Goal: Task Accomplishment & Management: Use online tool/utility

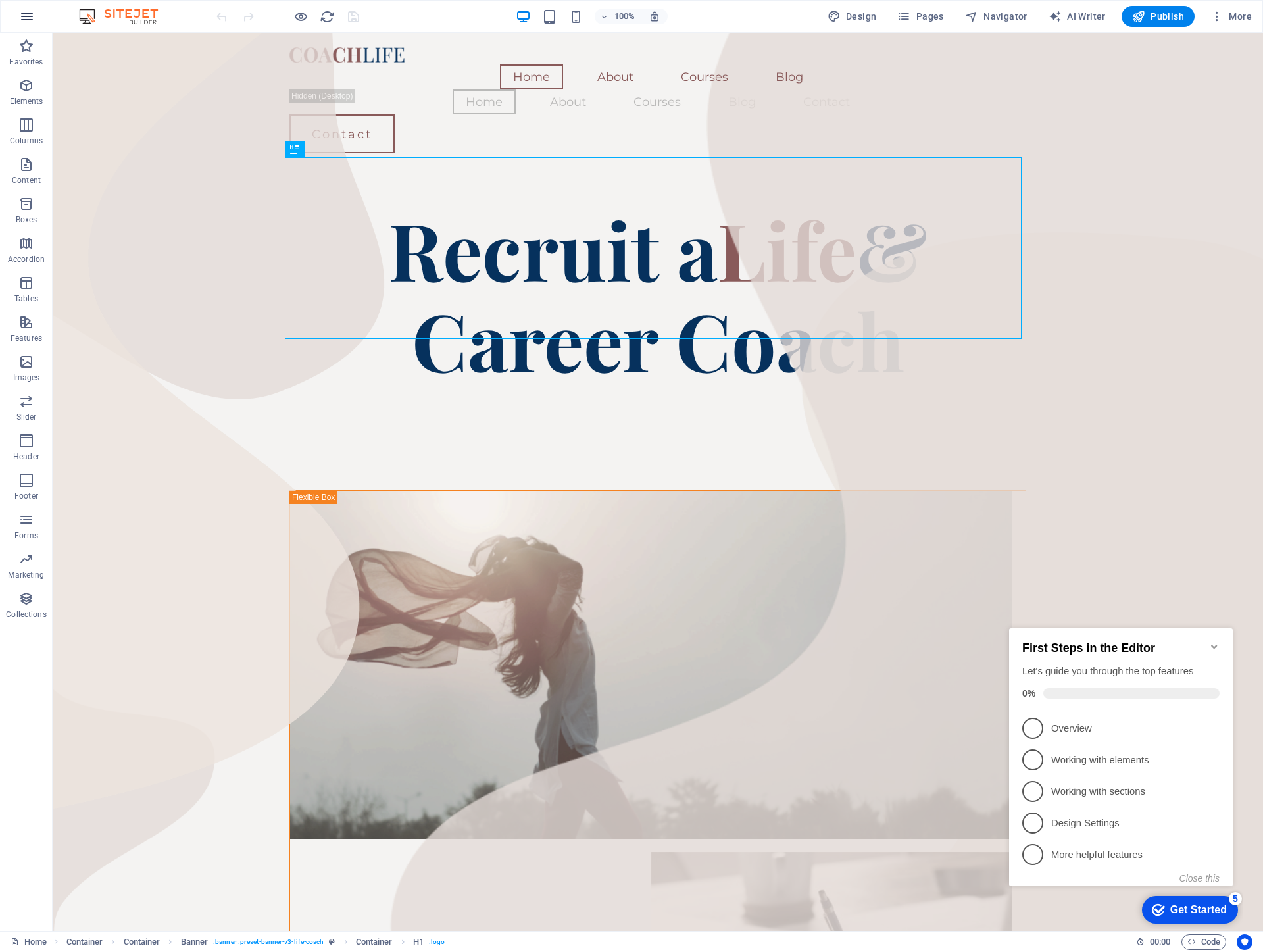
click at [34, 17] on icon "button" at bounding box center [27, 17] width 16 height 16
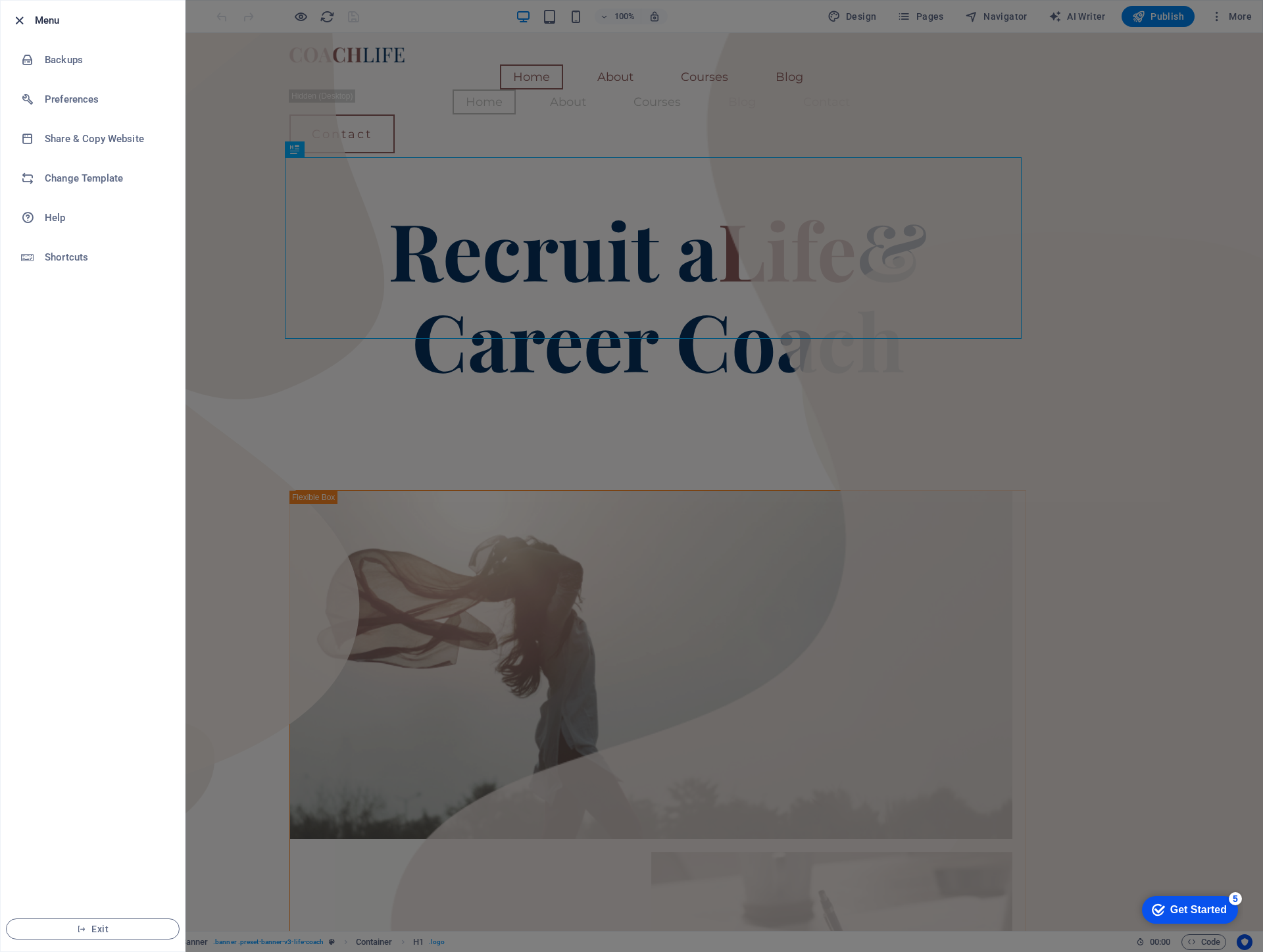
click at [19, 15] on icon "button" at bounding box center [19, 20] width 15 height 15
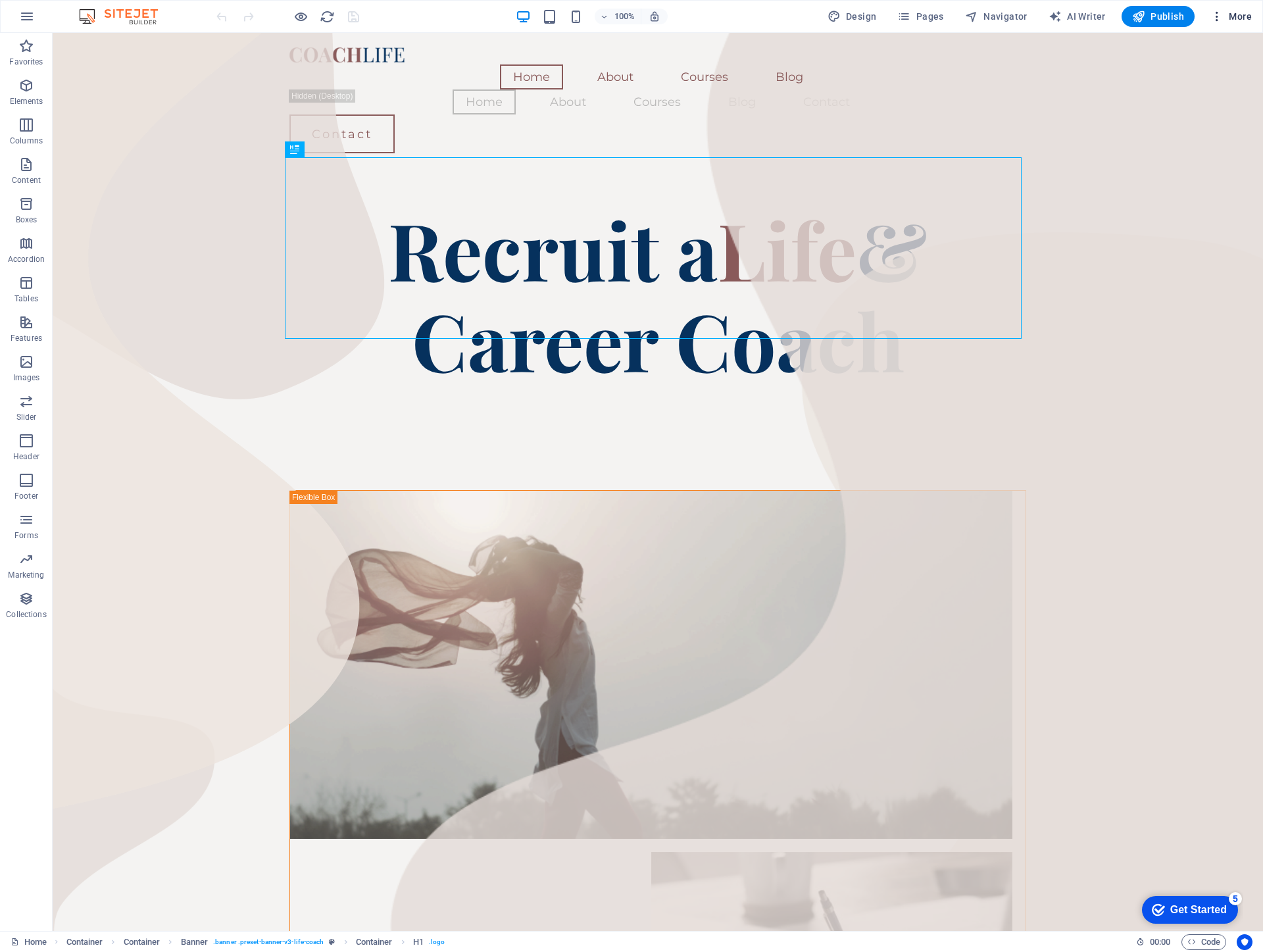
click at [1219, 16] on icon "button" at bounding box center [1217, 16] width 13 height 13
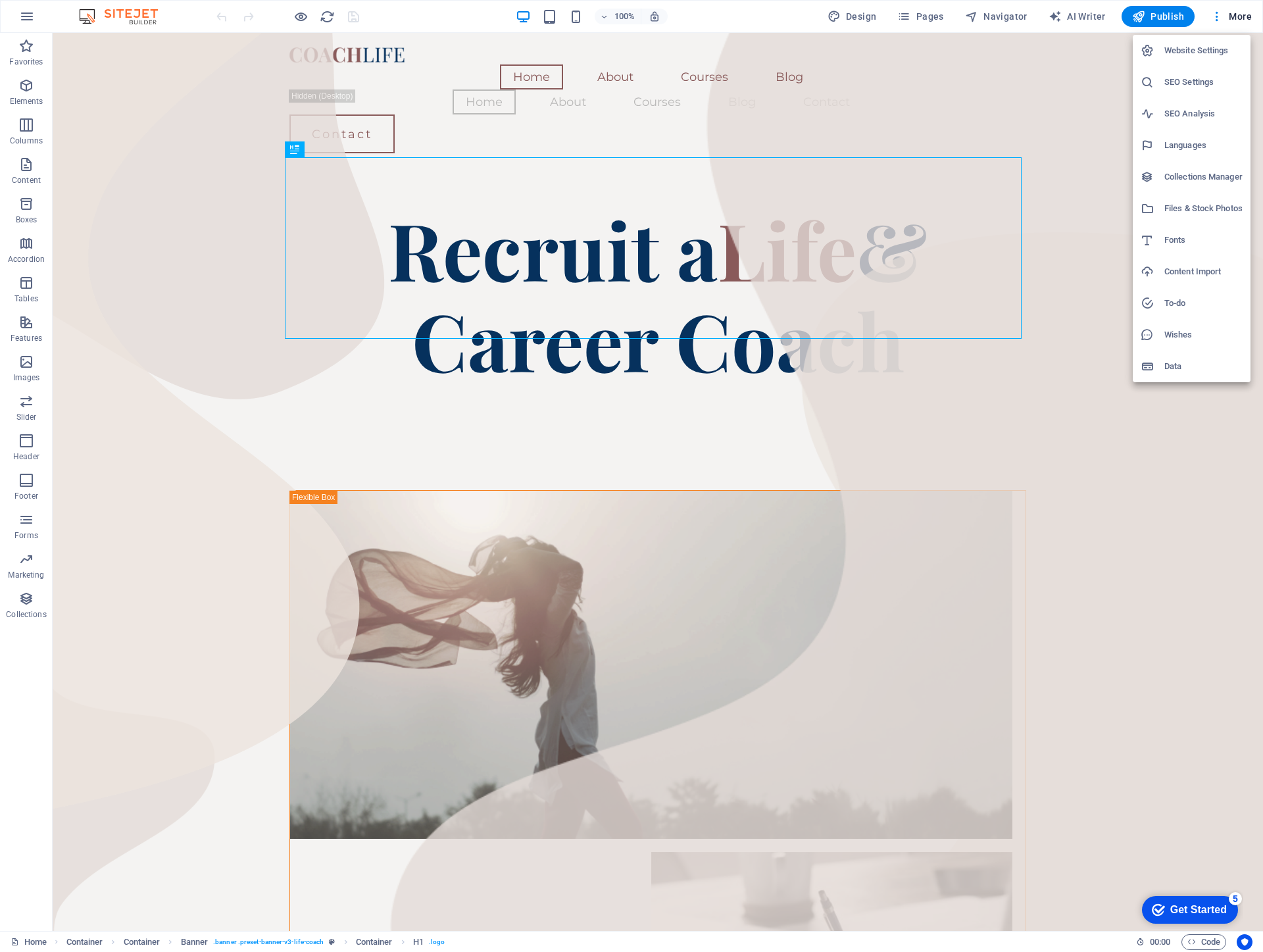
click at [1209, 43] on h6 "Website Settings" at bounding box center [1203, 51] width 78 height 16
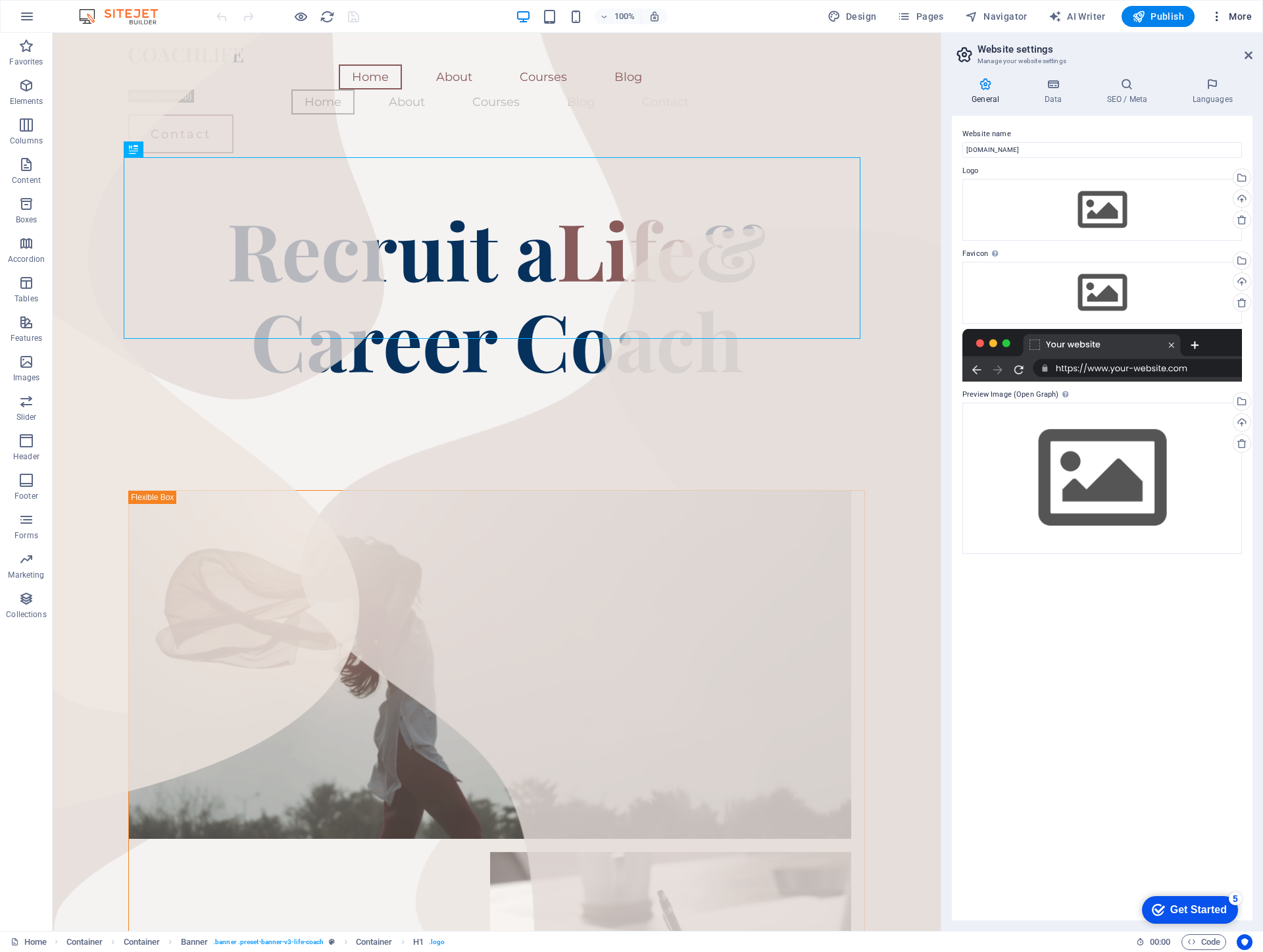
click at [1219, 23] on button "More" at bounding box center [1231, 16] width 52 height 21
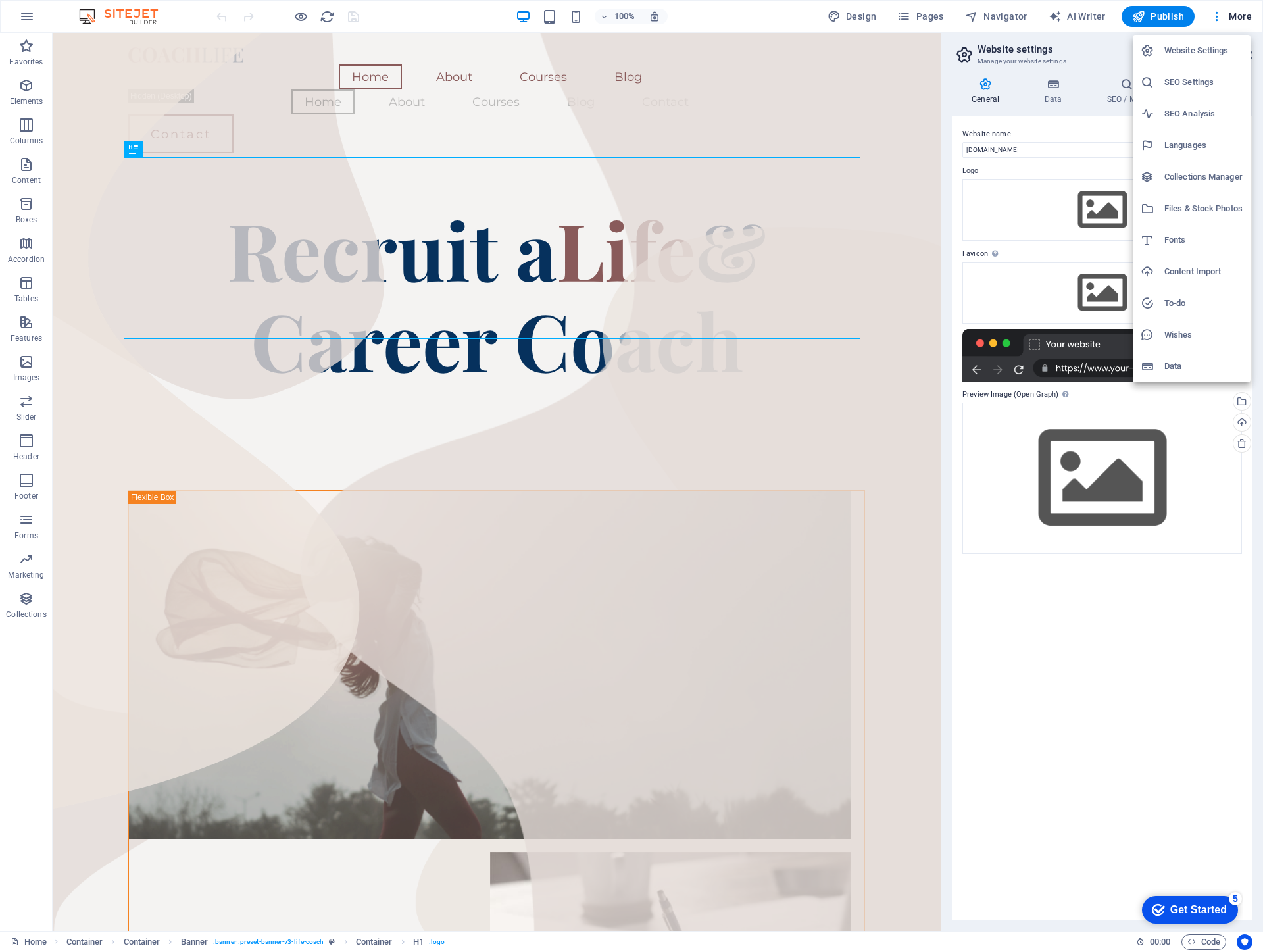
click at [988, 16] on div at bounding box center [632, 476] width 1263 height 952
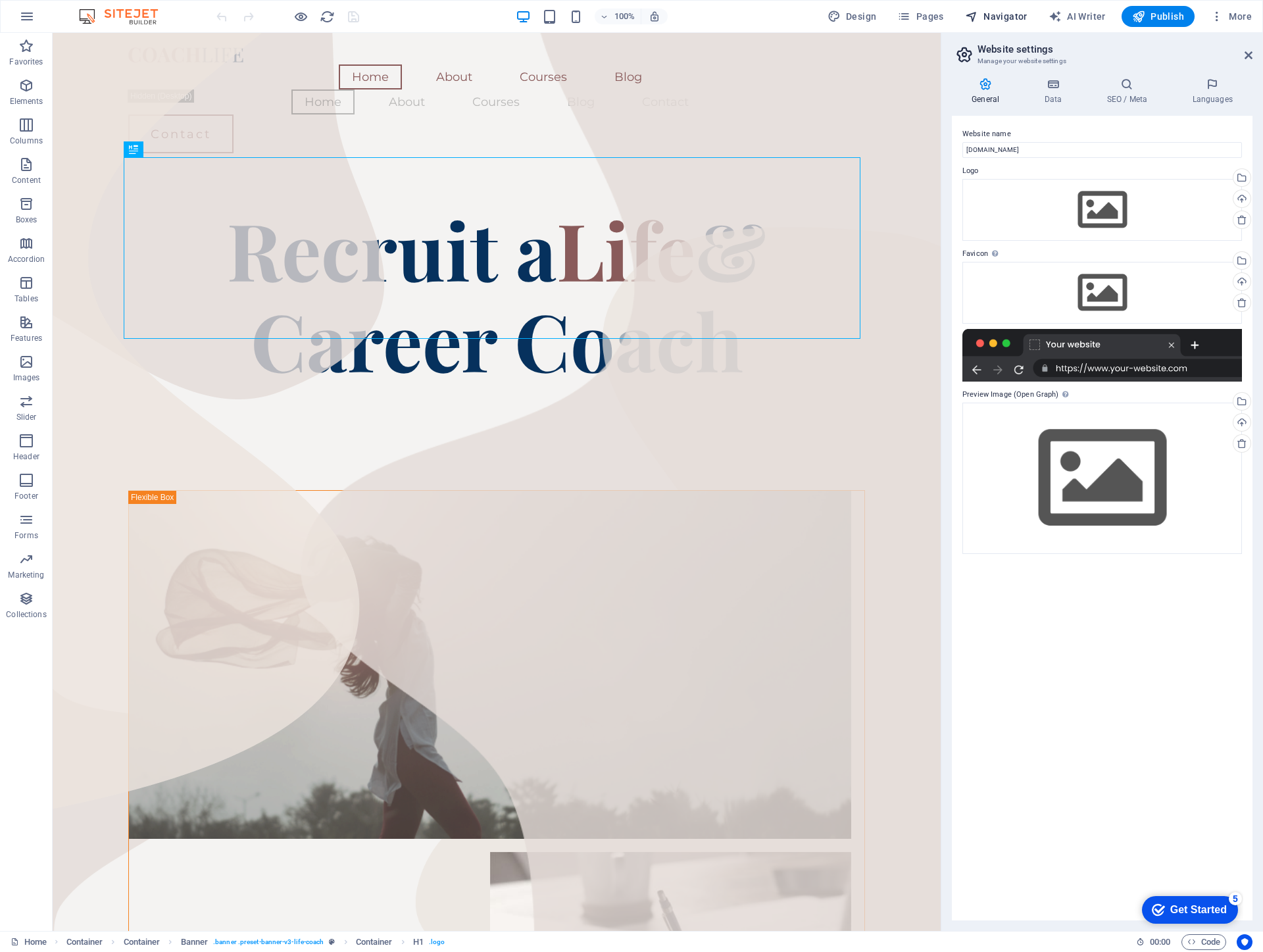
click at [1013, 11] on span "Navigator" at bounding box center [996, 16] width 62 height 13
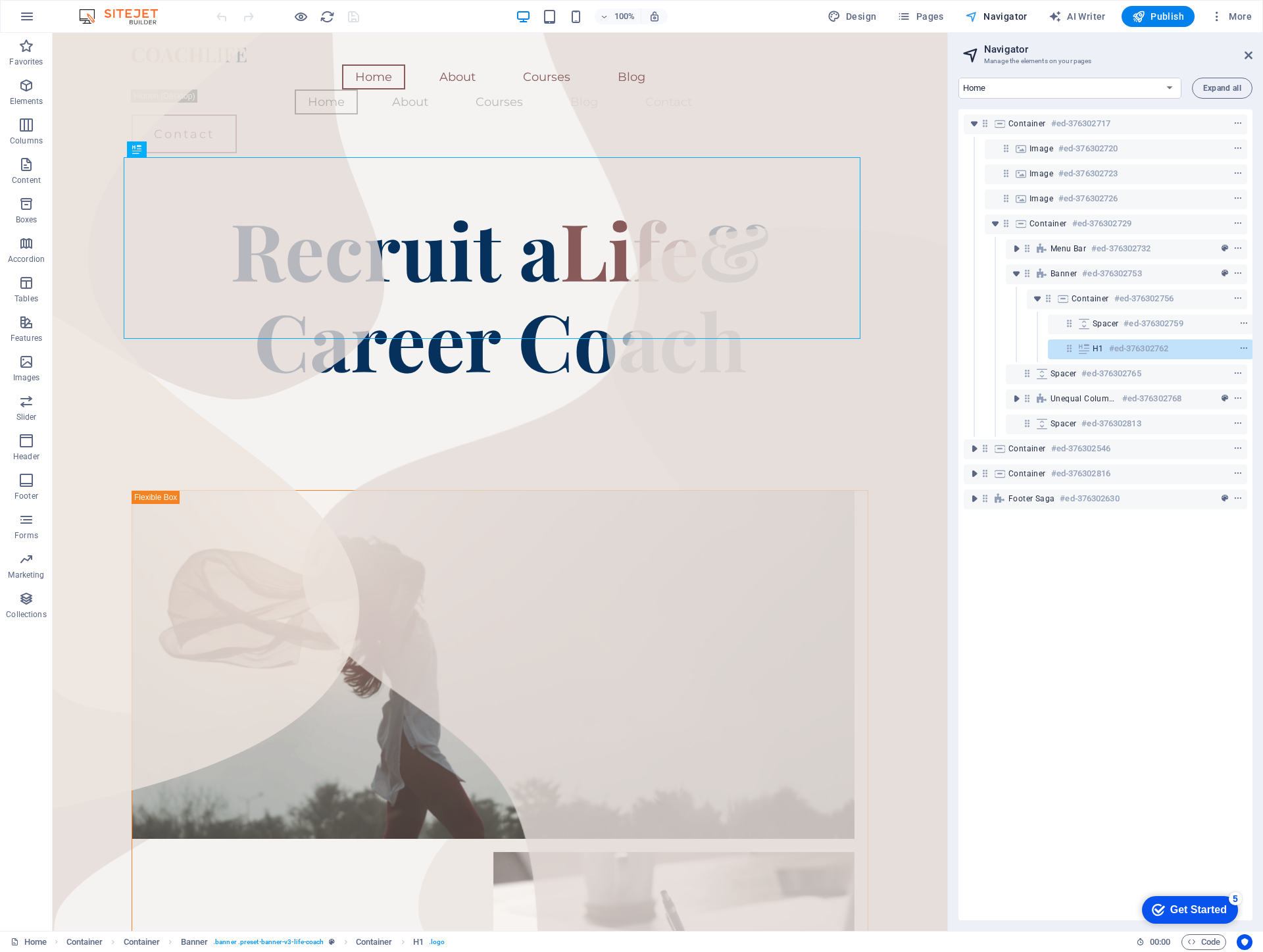
scroll to position [0, 3]
click at [1013, 11] on span "Navigator" at bounding box center [996, 16] width 62 height 13
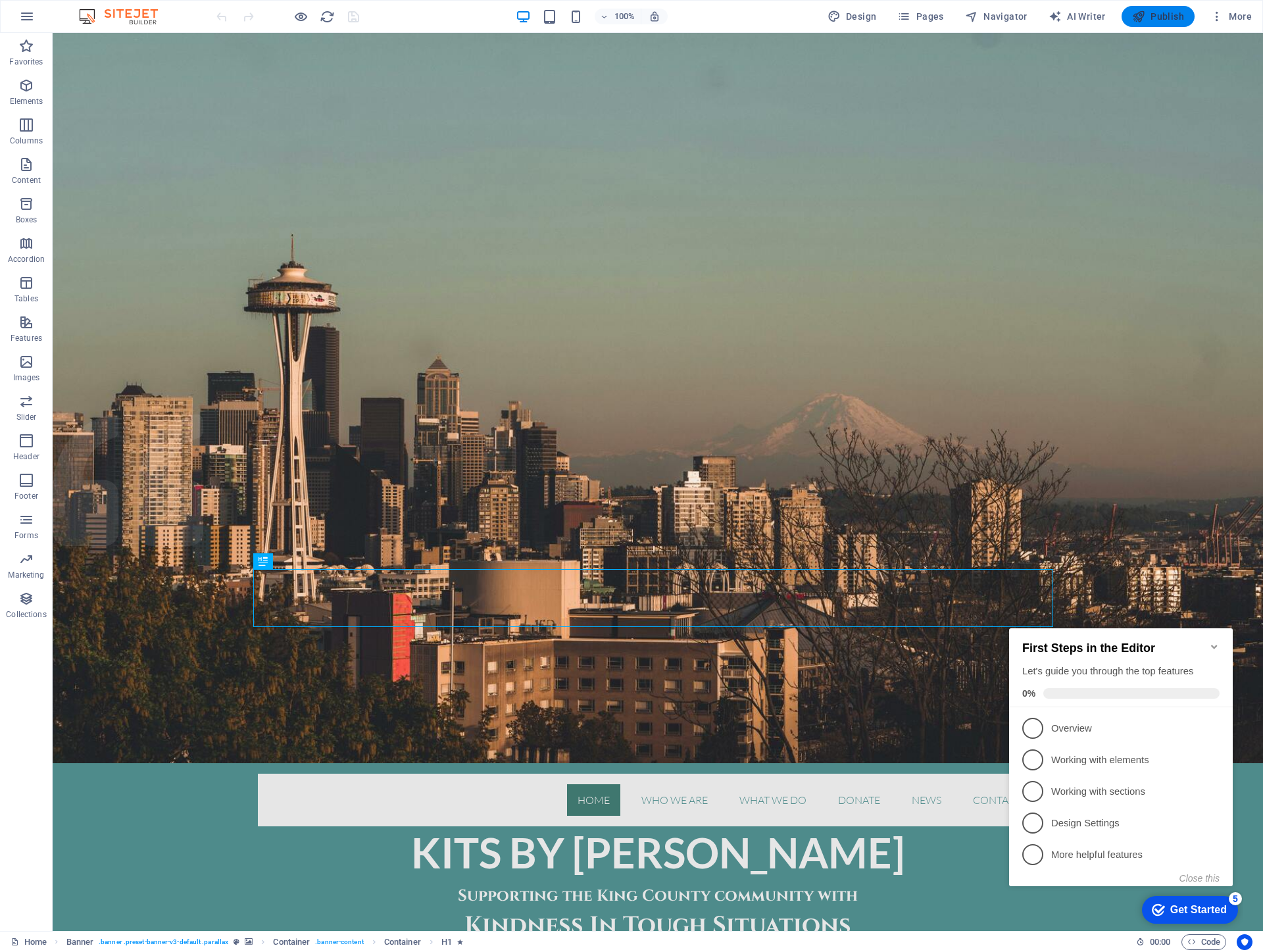
click at [1173, 10] on span "Publish" at bounding box center [1158, 16] width 52 height 13
